Goal: Task Accomplishment & Management: Complete application form

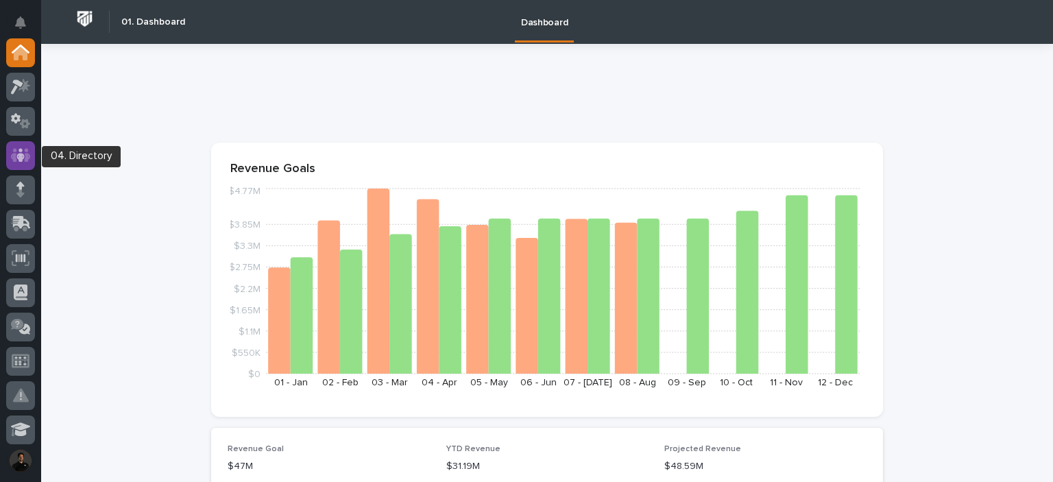
click at [19, 157] on icon at bounding box center [20, 155] width 8 height 14
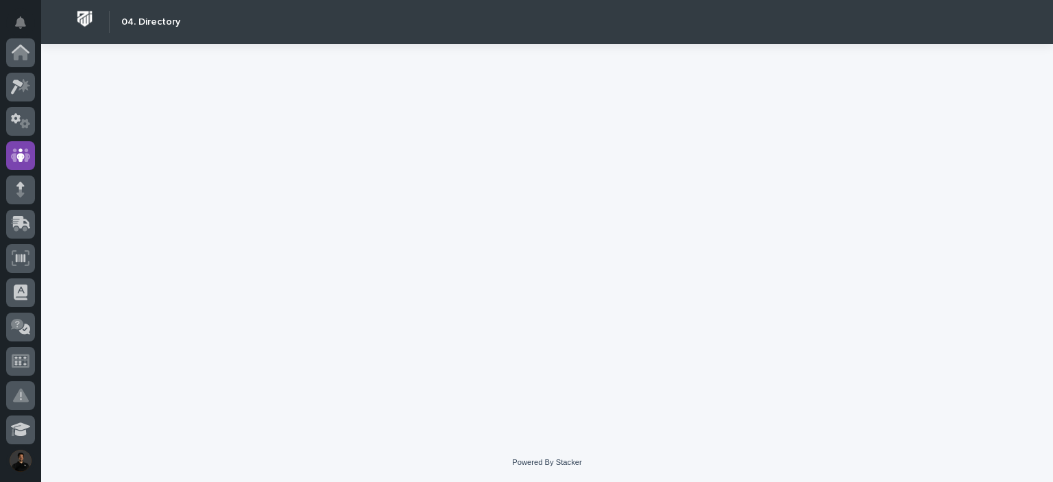
scroll to position [103, 0]
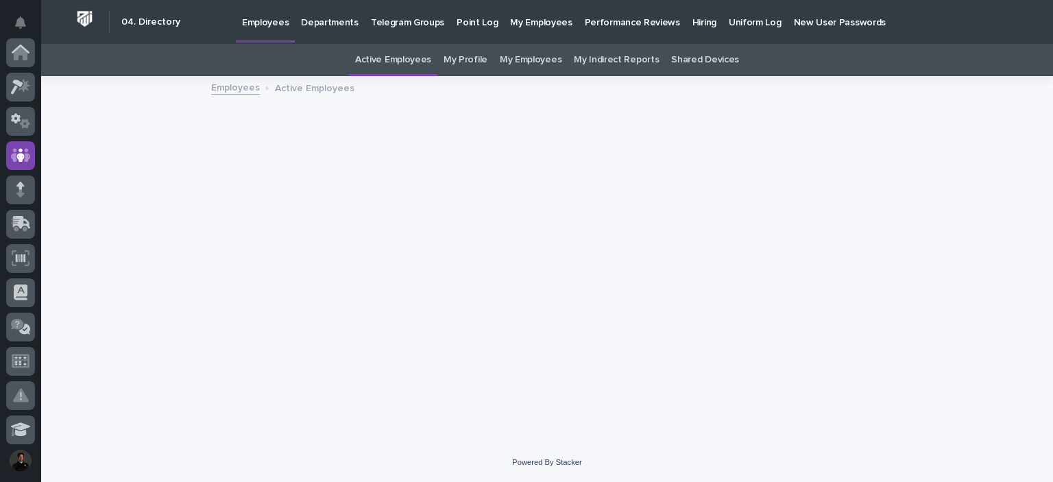
scroll to position [103, 0]
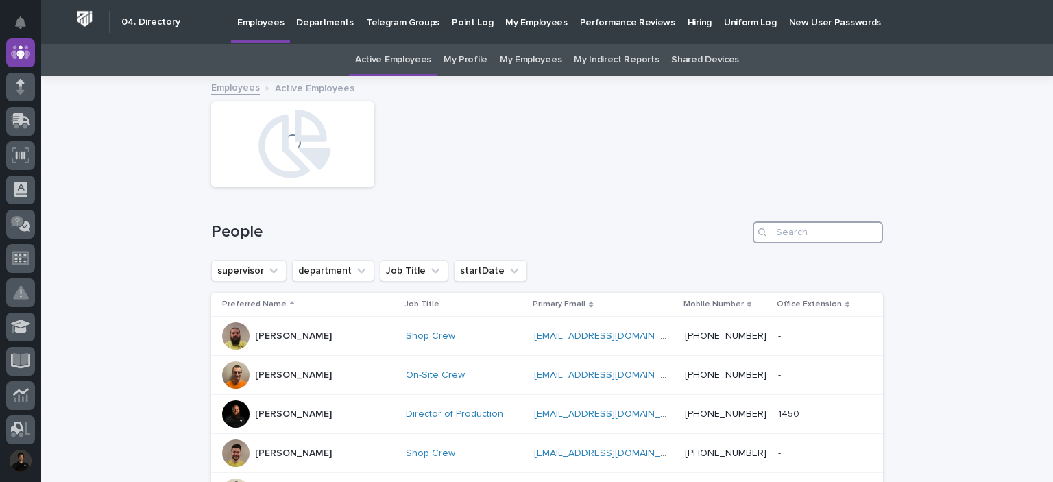
click at [779, 230] on input "Search" at bounding box center [818, 232] width 130 height 22
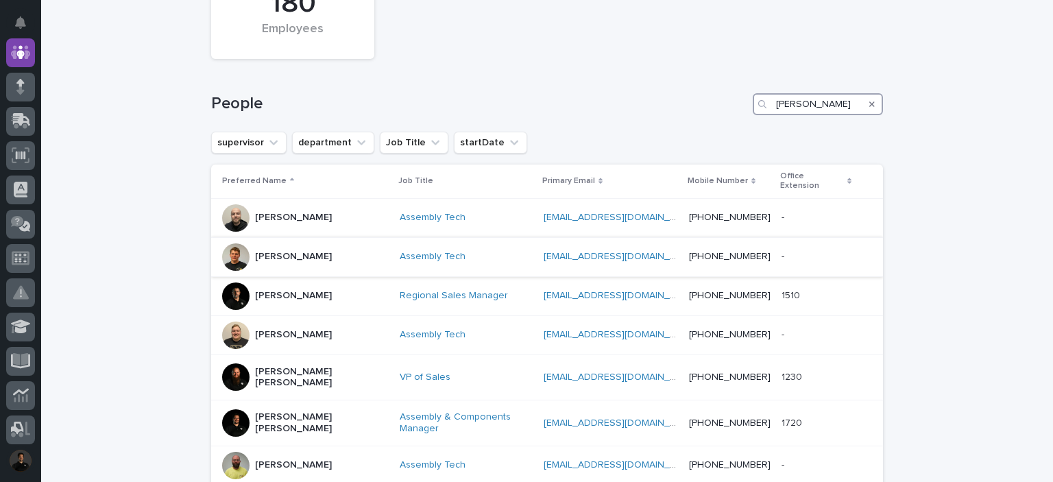
scroll to position [182, 0]
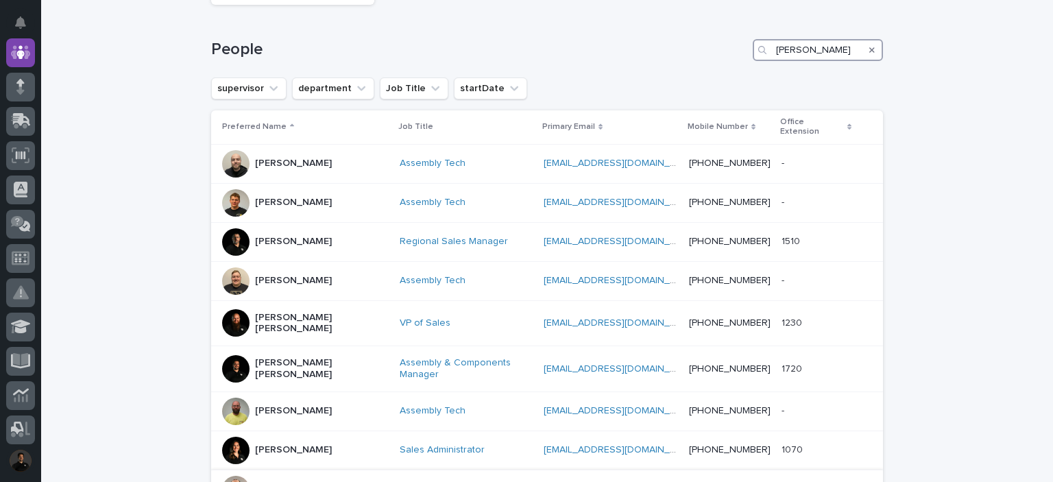
type input "[PERSON_NAME]"
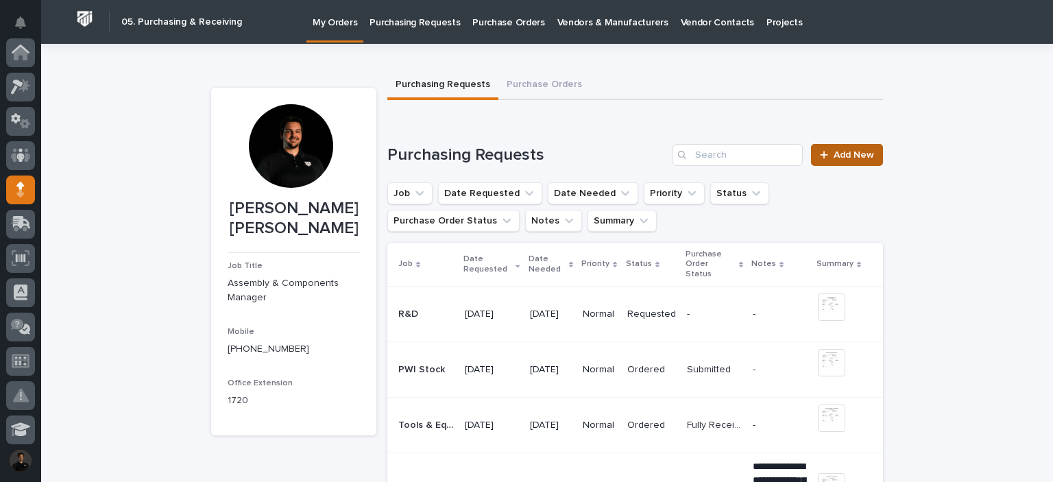
scroll to position [137, 0]
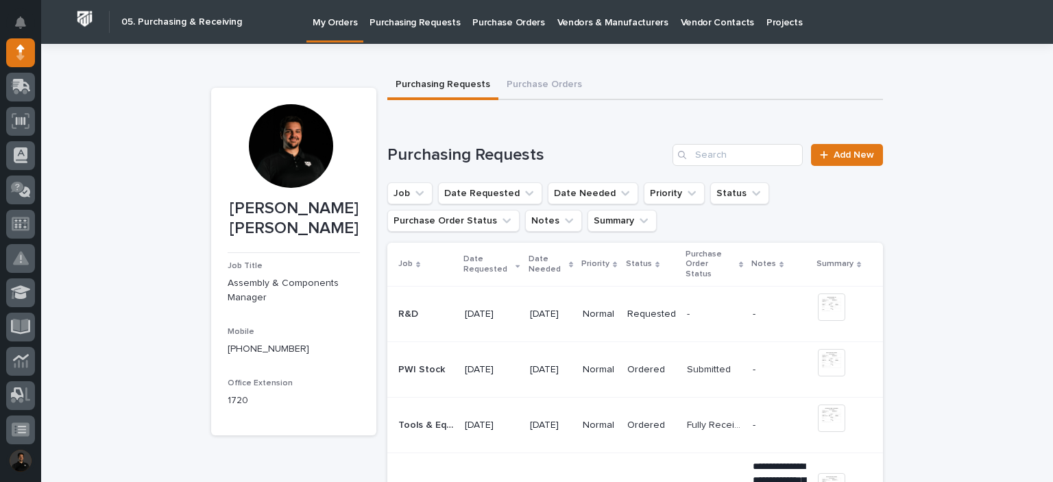
click at [841, 147] on link "Add New" at bounding box center [847, 155] width 72 height 22
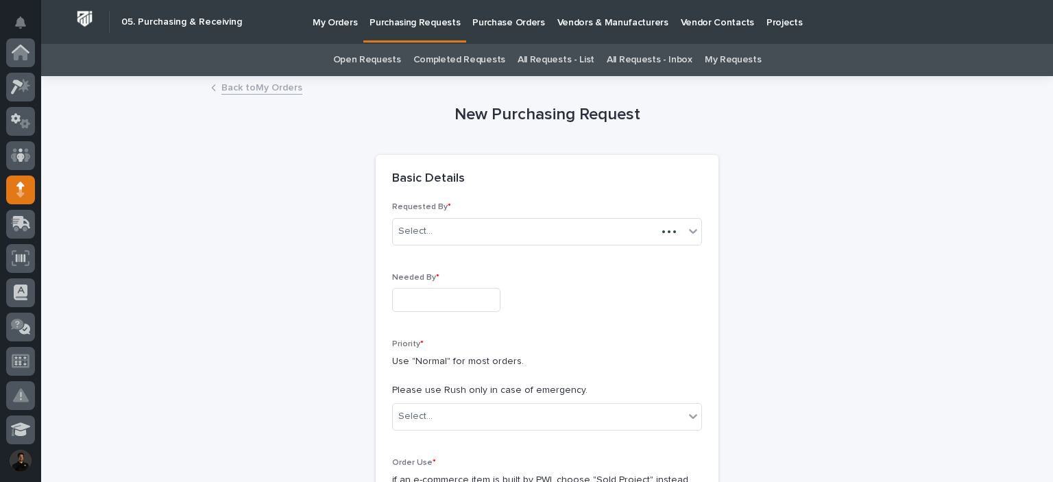
scroll to position [137, 0]
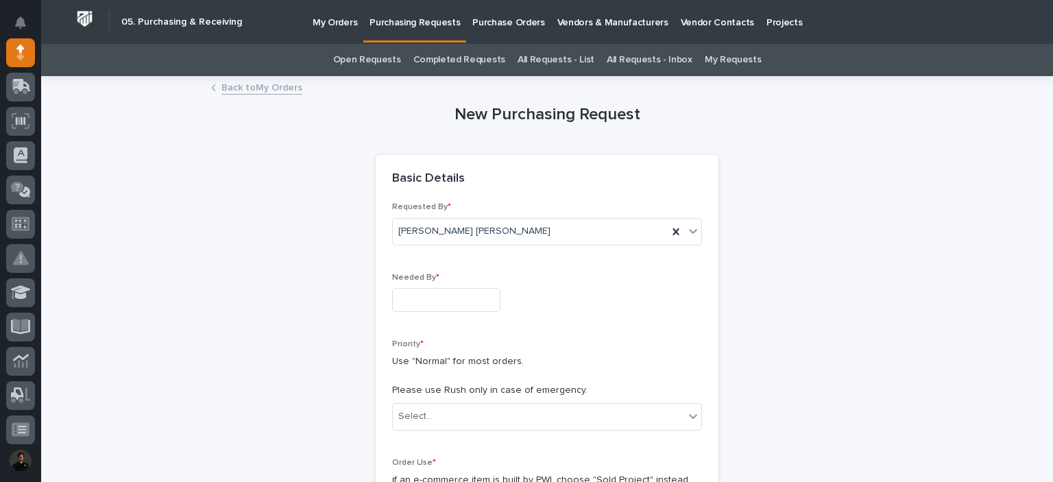
click at [435, 302] on input "text" at bounding box center [446, 300] width 108 height 24
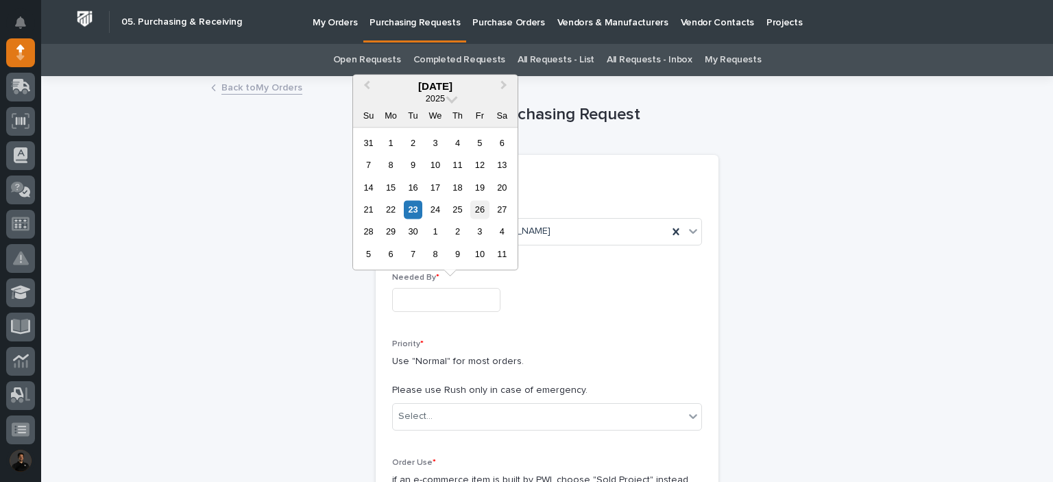
click at [476, 208] on div "26" at bounding box center [479, 209] width 19 height 19
type input "**********"
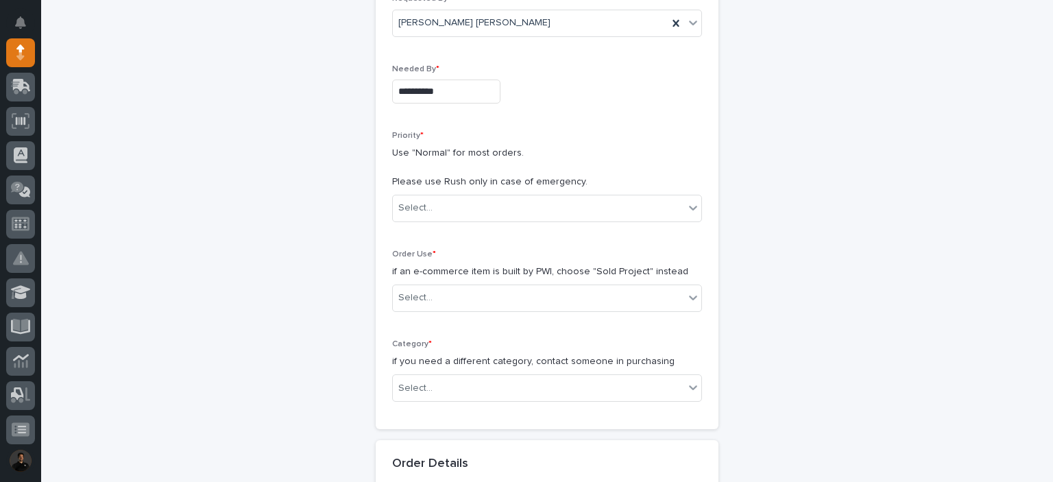
scroll to position [228, 0]
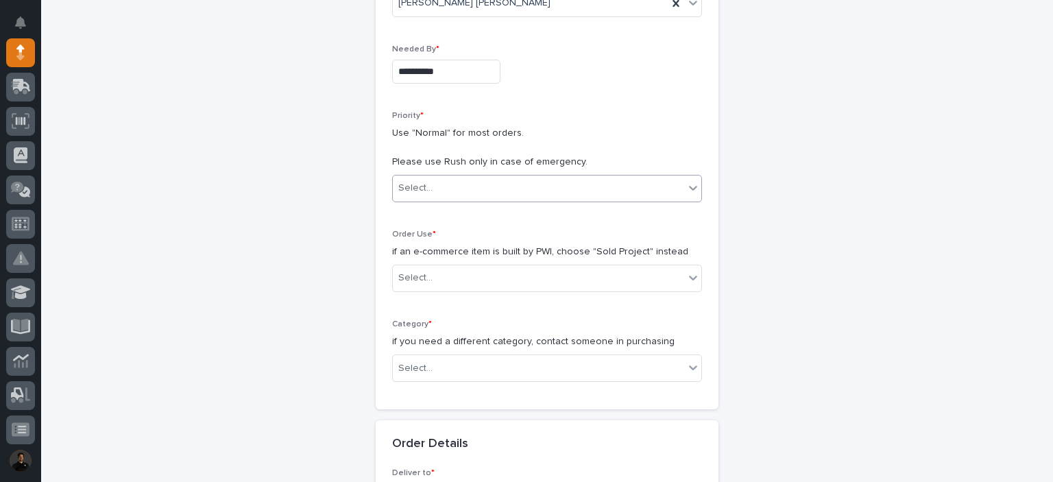
click at [446, 177] on div "Select..." at bounding box center [538, 188] width 291 height 23
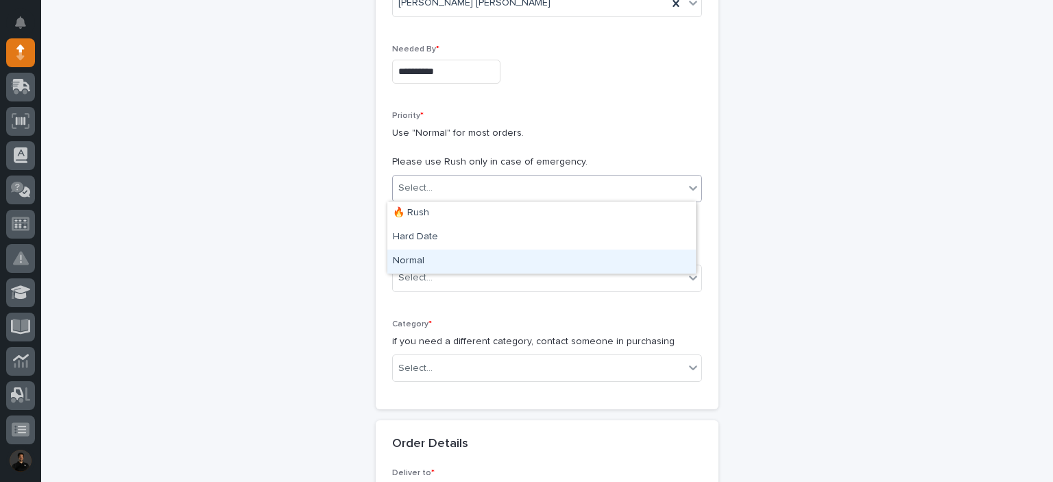
click at [444, 261] on div "Normal" at bounding box center [541, 262] width 309 height 24
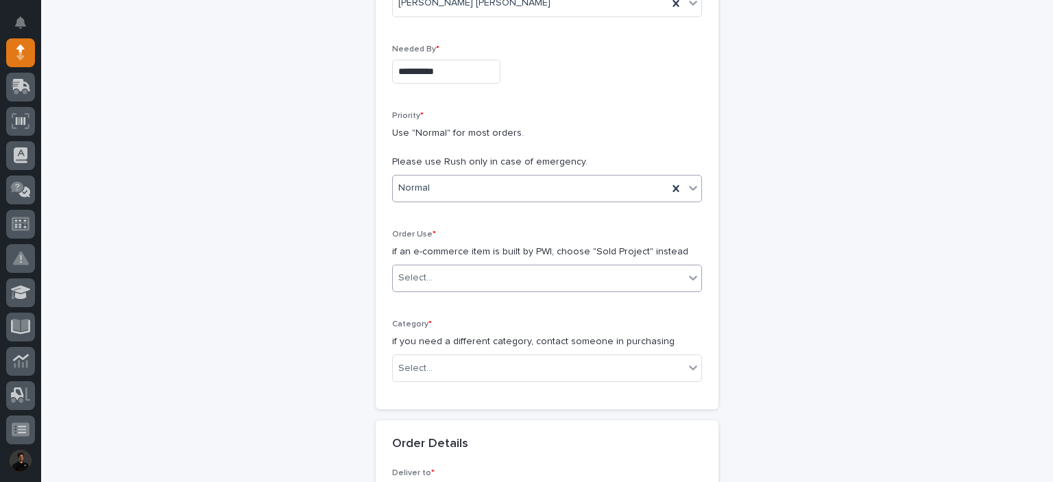
click at [440, 274] on div "Select..." at bounding box center [538, 278] width 291 height 23
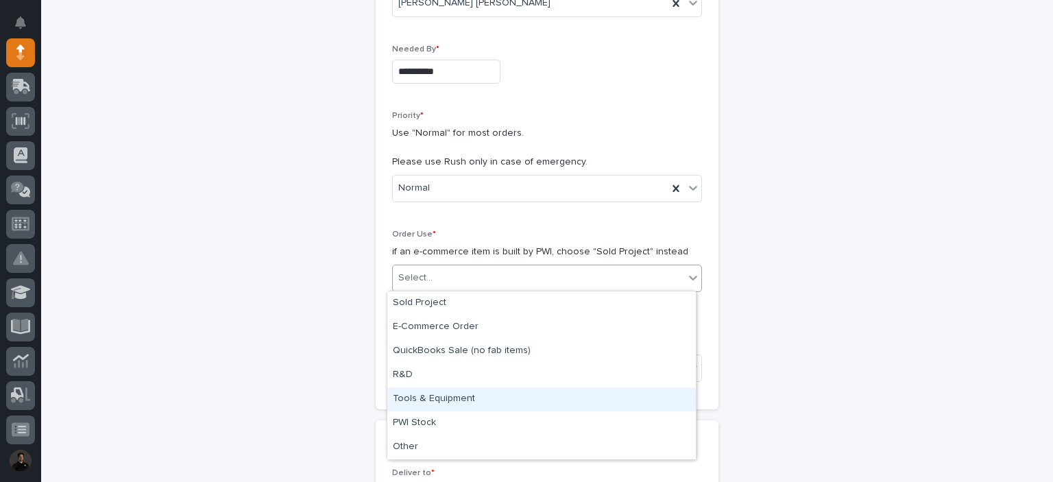
click at [461, 406] on div "Tools & Equipment" at bounding box center [541, 399] width 309 height 24
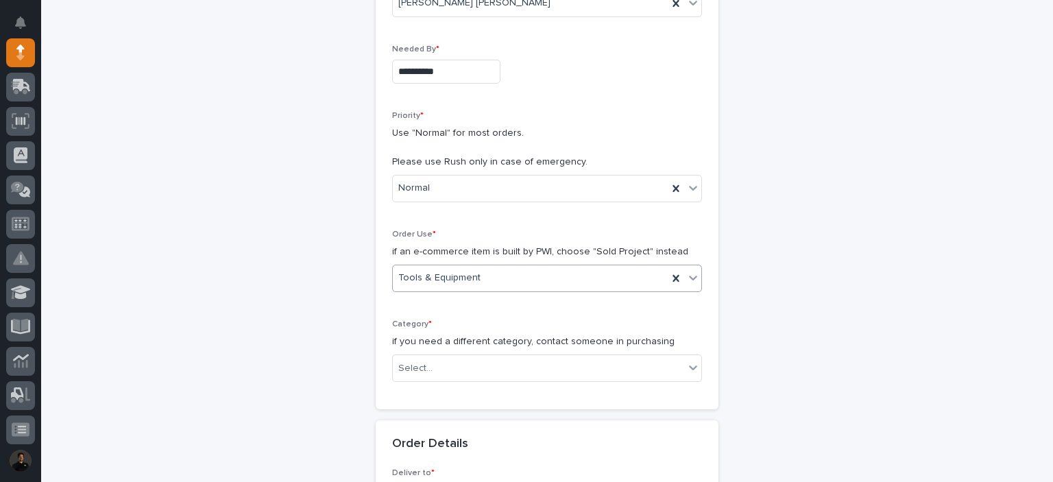
scroll to position [411, 0]
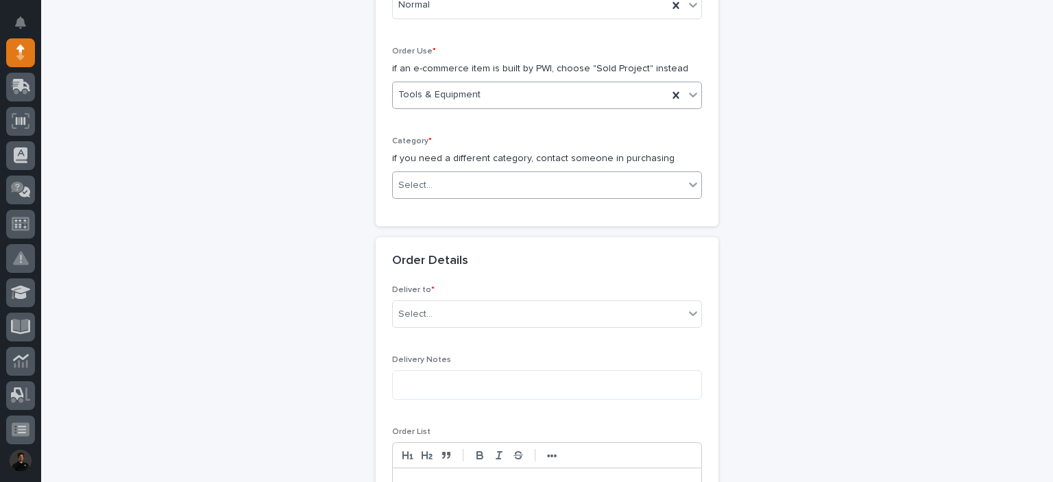
click at [463, 186] on div "Select..." at bounding box center [538, 185] width 291 height 23
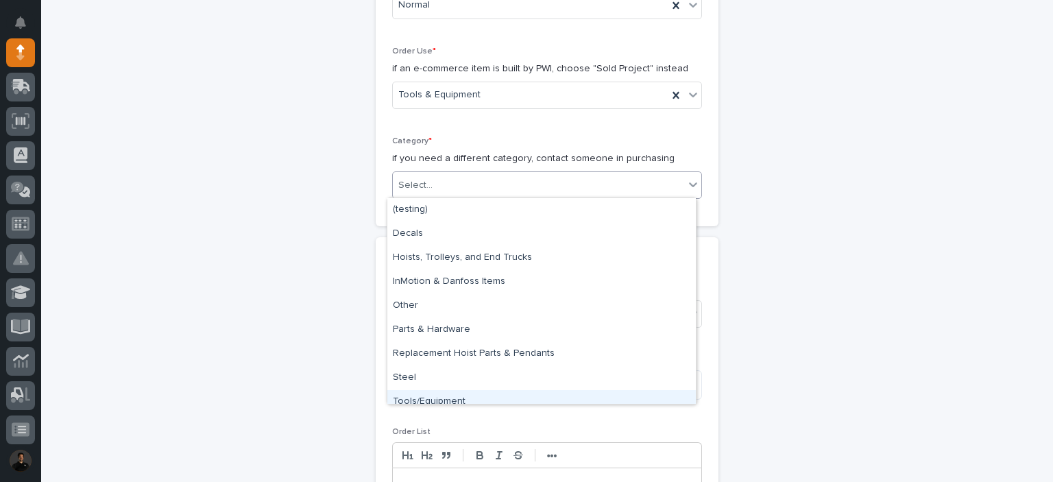
click at [471, 400] on div "Tools/Equipment" at bounding box center [541, 402] width 309 height 24
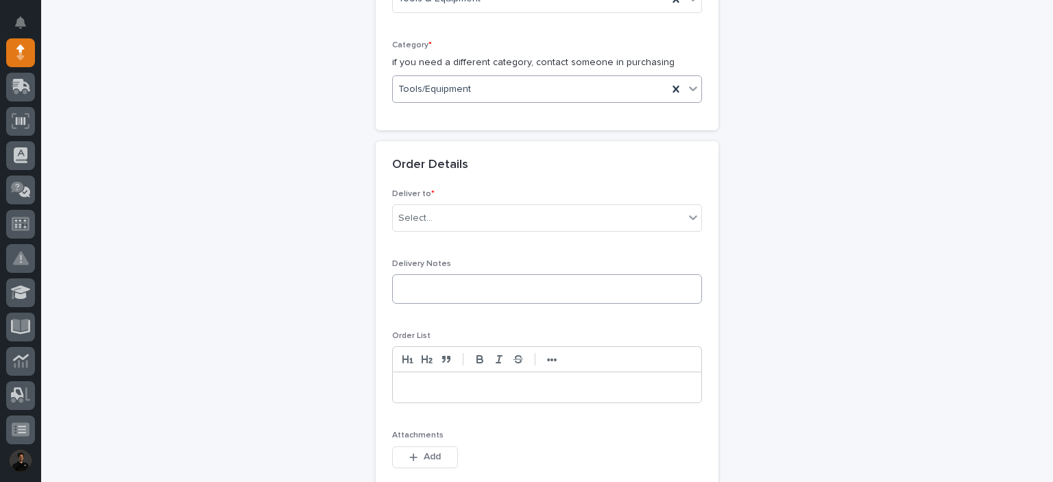
scroll to position [549, 0]
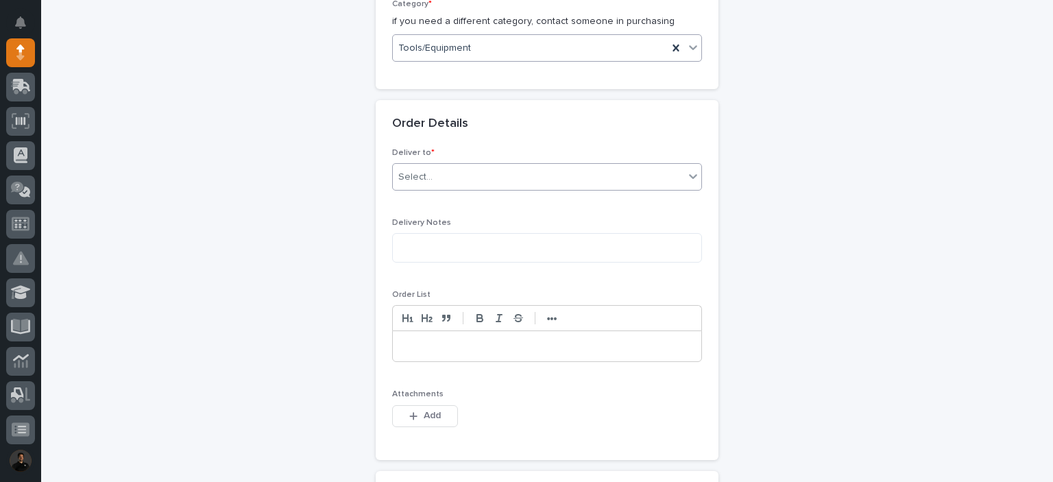
click at [448, 176] on div "Select..." at bounding box center [538, 177] width 291 height 23
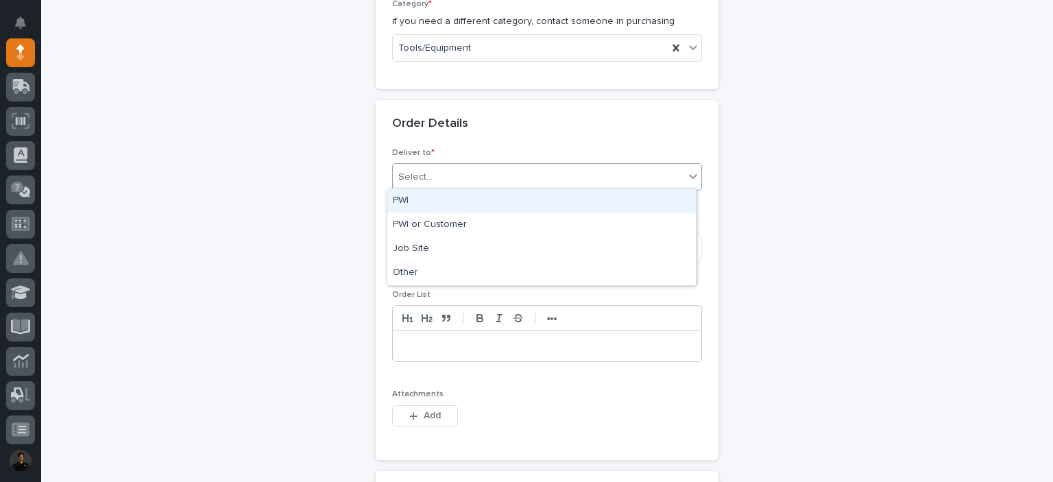
click at [443, 205] on div "PWI" at bounding box center [541, 201] width 309 height 24
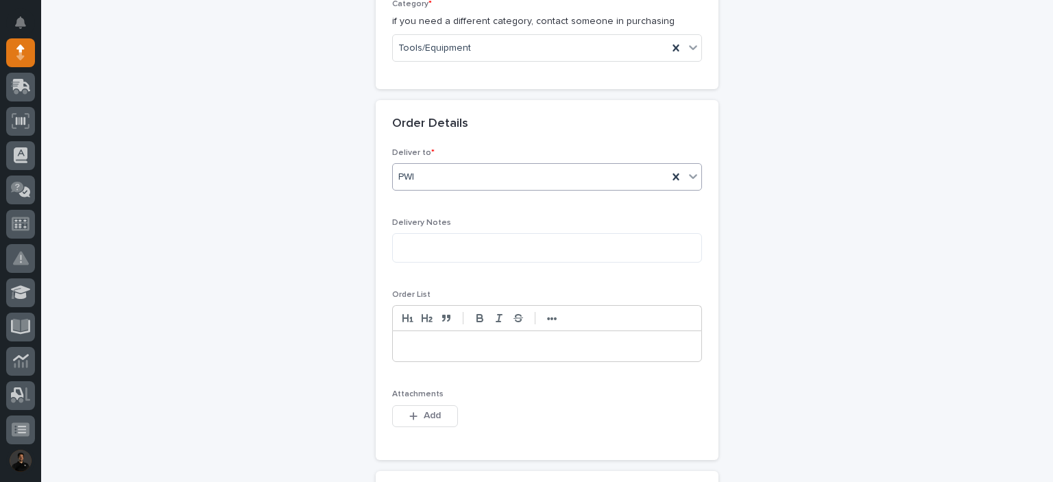
click at [447, 354] on div at bounding box center [547, 346] width 309 height 30
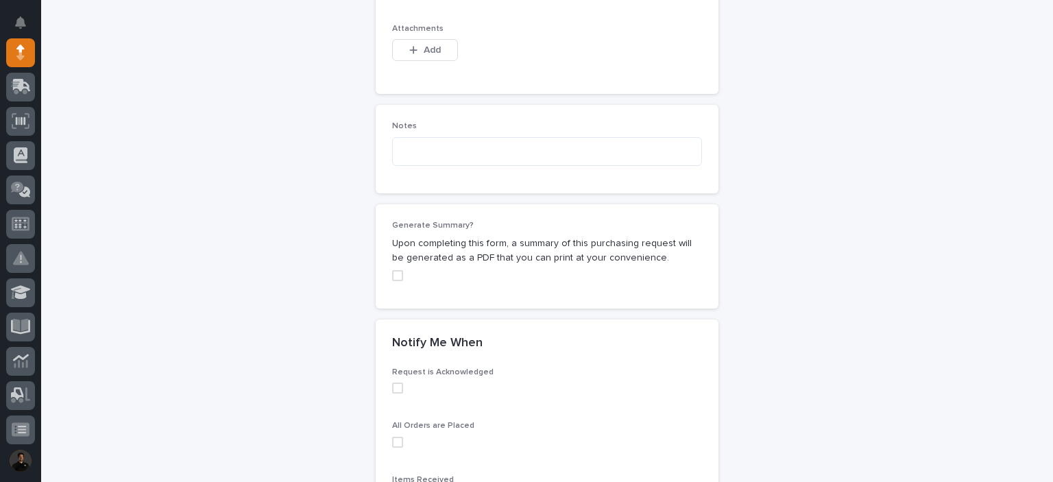
scroll to position [1098, 0]
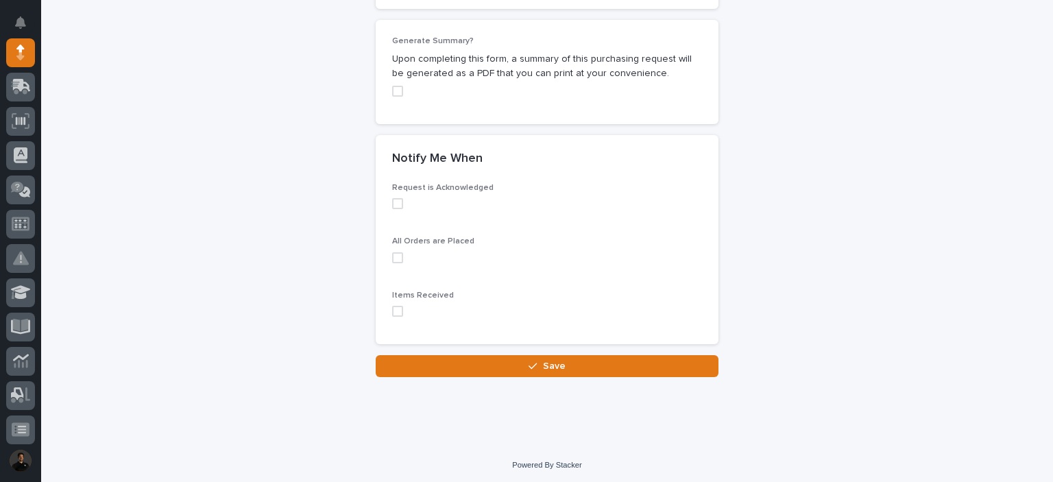
click at [392, 314] on div "Items Received" at bounding box center [547, 309] width 310 height 37
click at [394, 317] on div "Items Received" at bounding box center [547, 309] width 310 height 37
drag, startPoint x: 389, startPoint y: 304, endPoint x: 399, endPoint y: 312, distance: 12.6
click at [392, 306] on span at bounding box center [397, 311] width 11 height 11
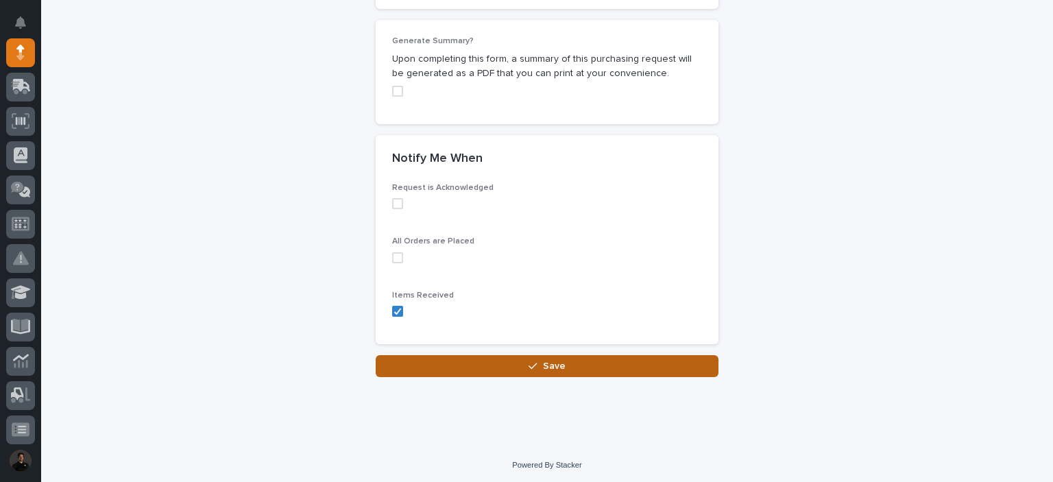
click at [458, 359] on button "Save" at bounding box center [547, 366] width 343 height 22
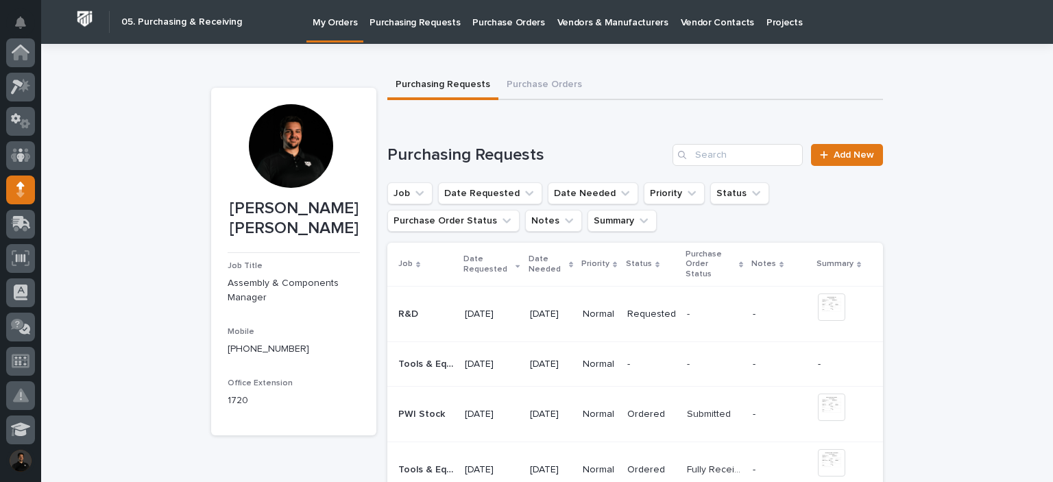
scroll to position [137, 0]
